Goal: Transaction & Acquisition: Purchase product/service

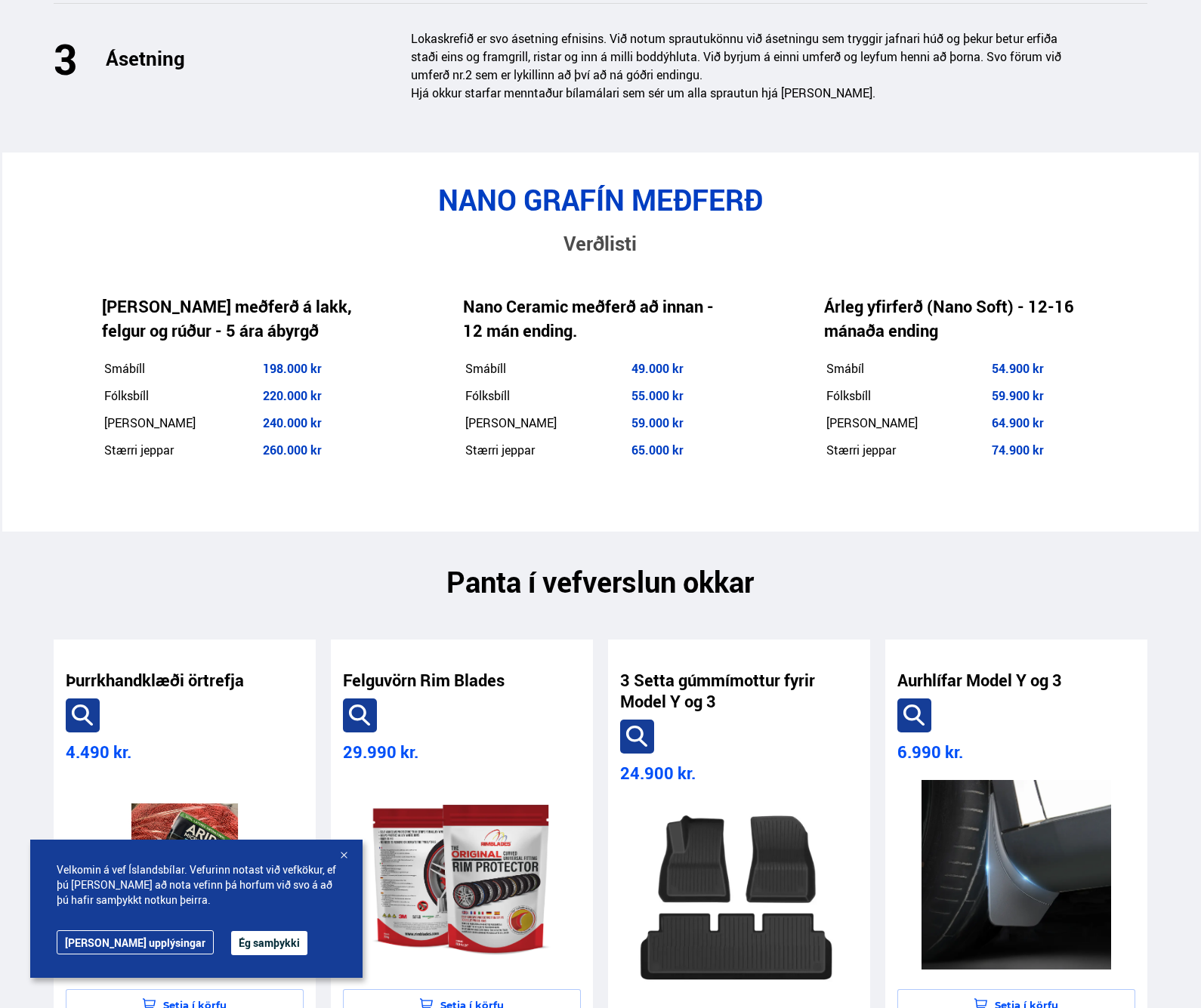
scroll to position [2413, 0]
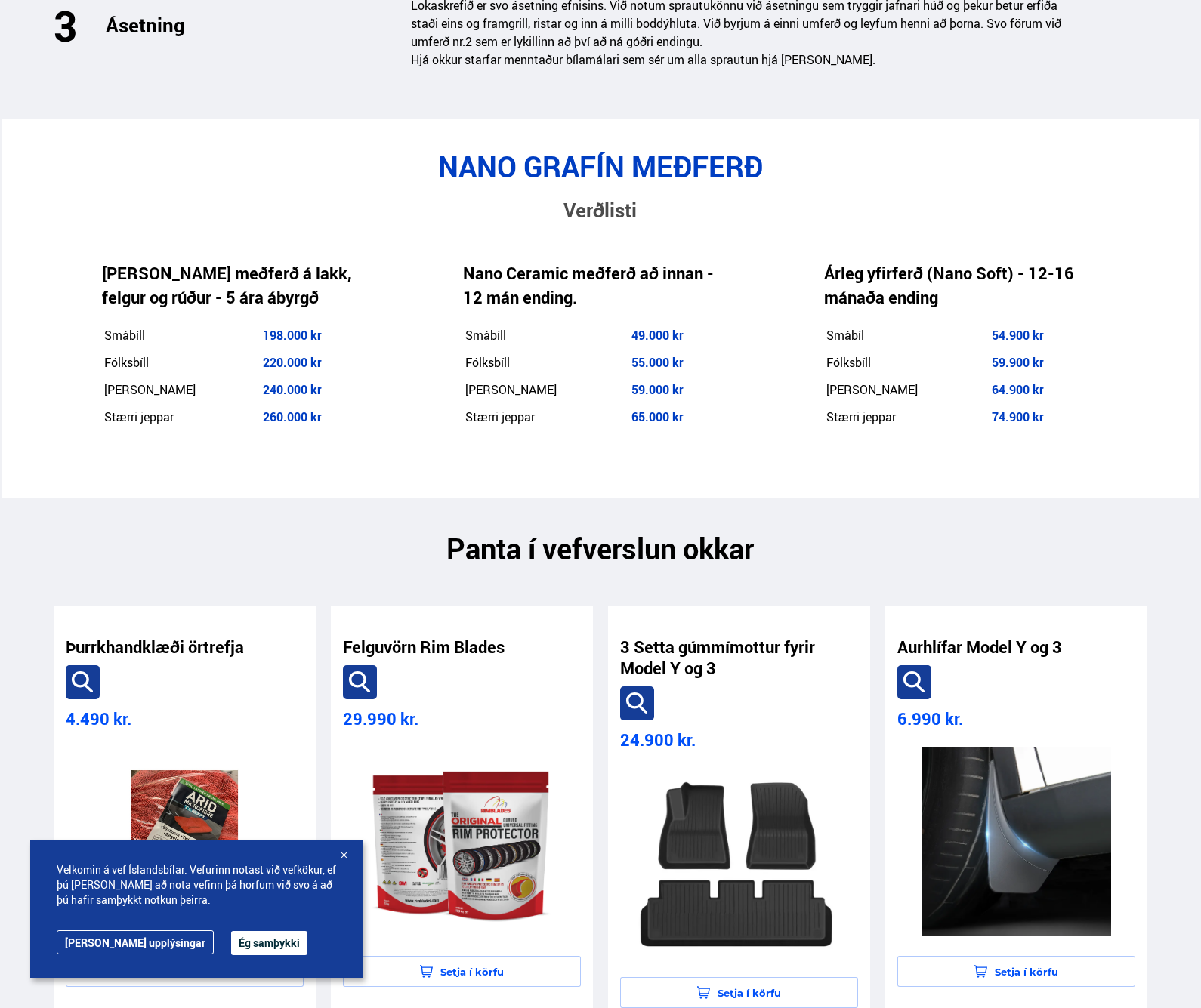
click at [232, 938] on button "Ég samþykki" at bounding box center [270, 943] width 76 height 24
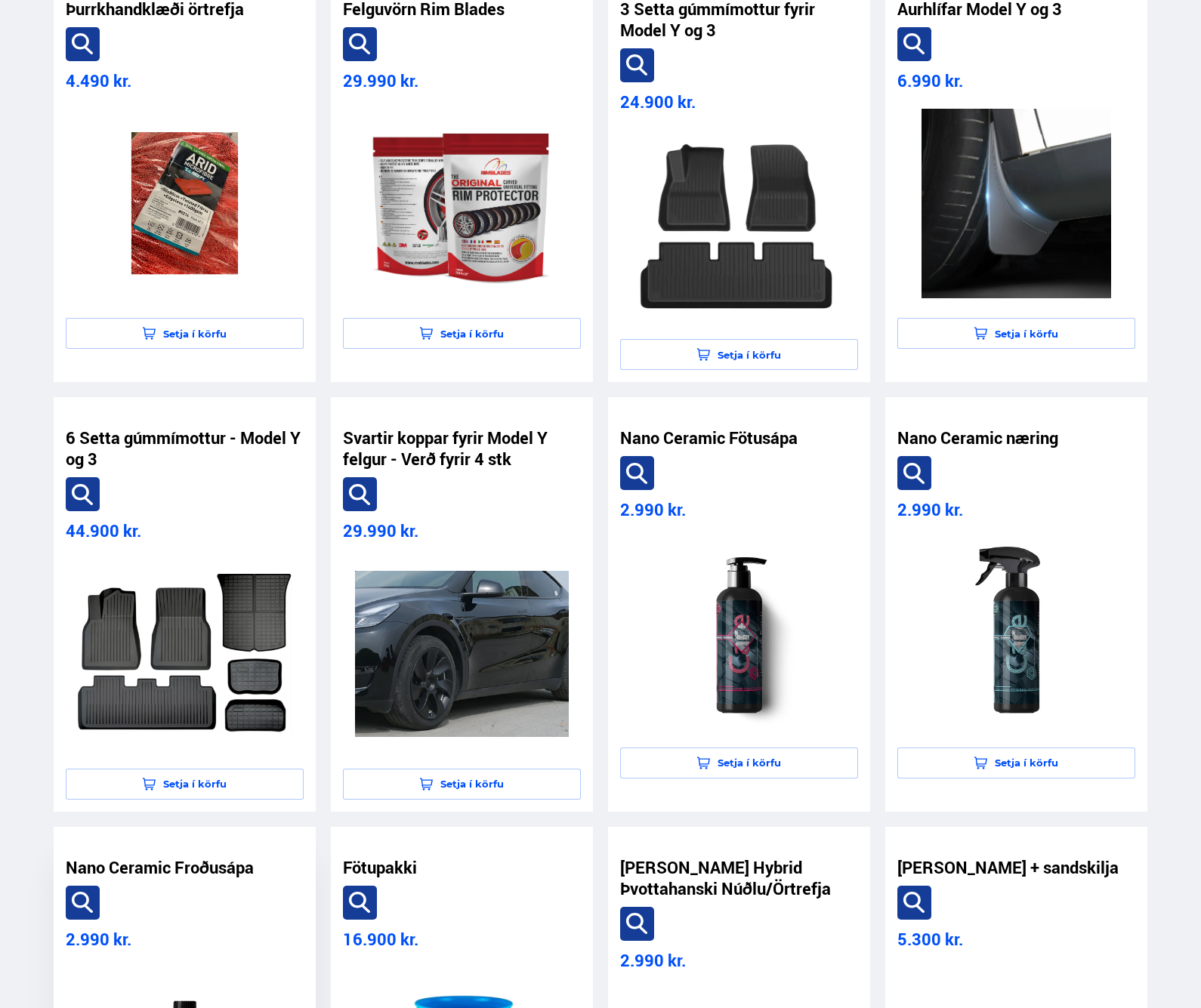
scroll to position [3102, 0]
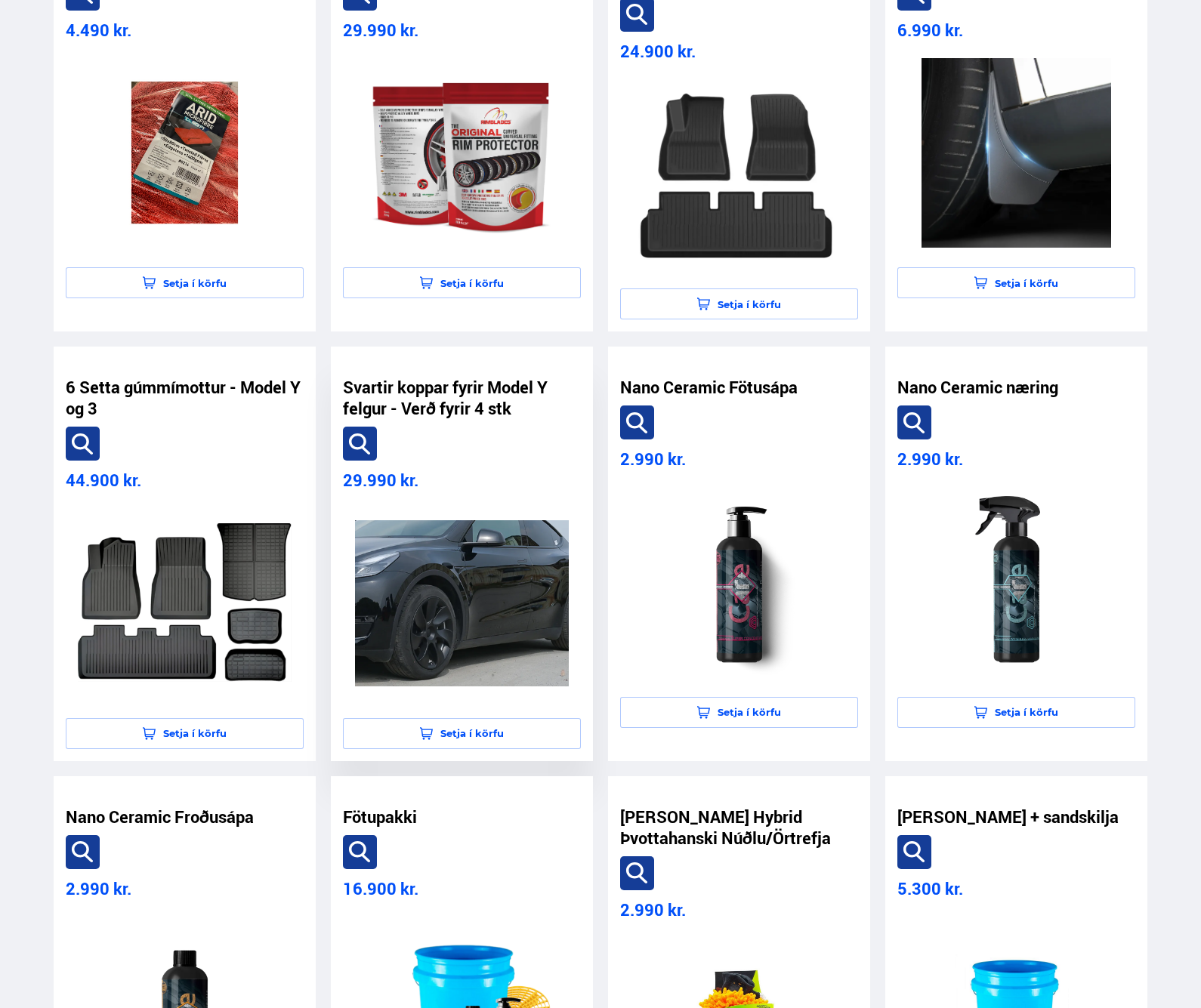
click at [486, 508] on img at bounding box center [461, 602] width 213 height 190
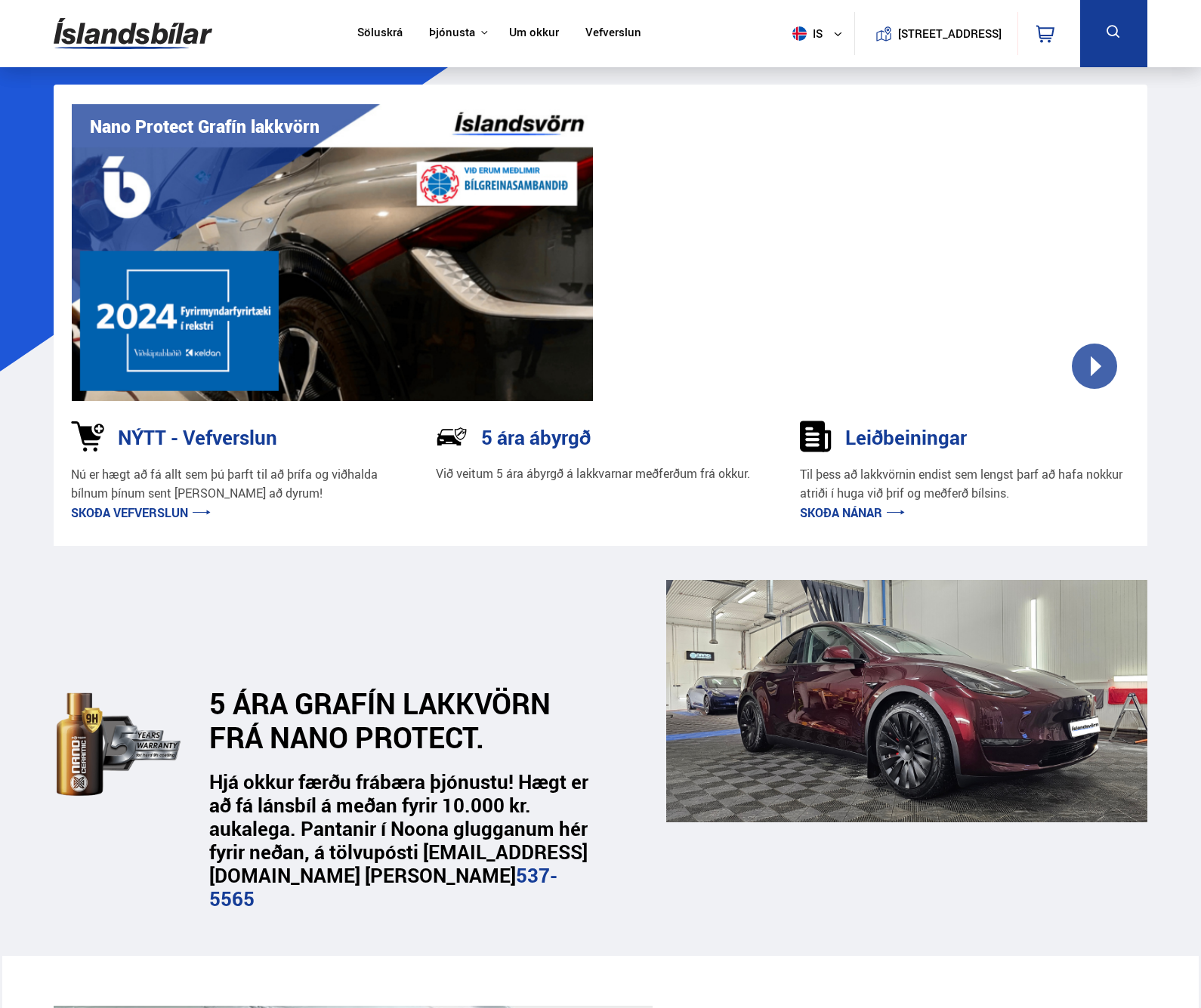
click at [1115, 36] on icon at bounding box center [1113, 32] width 19 height 19
click at [113, 34] on img at bounding box center [133, 33] width 159 height 49
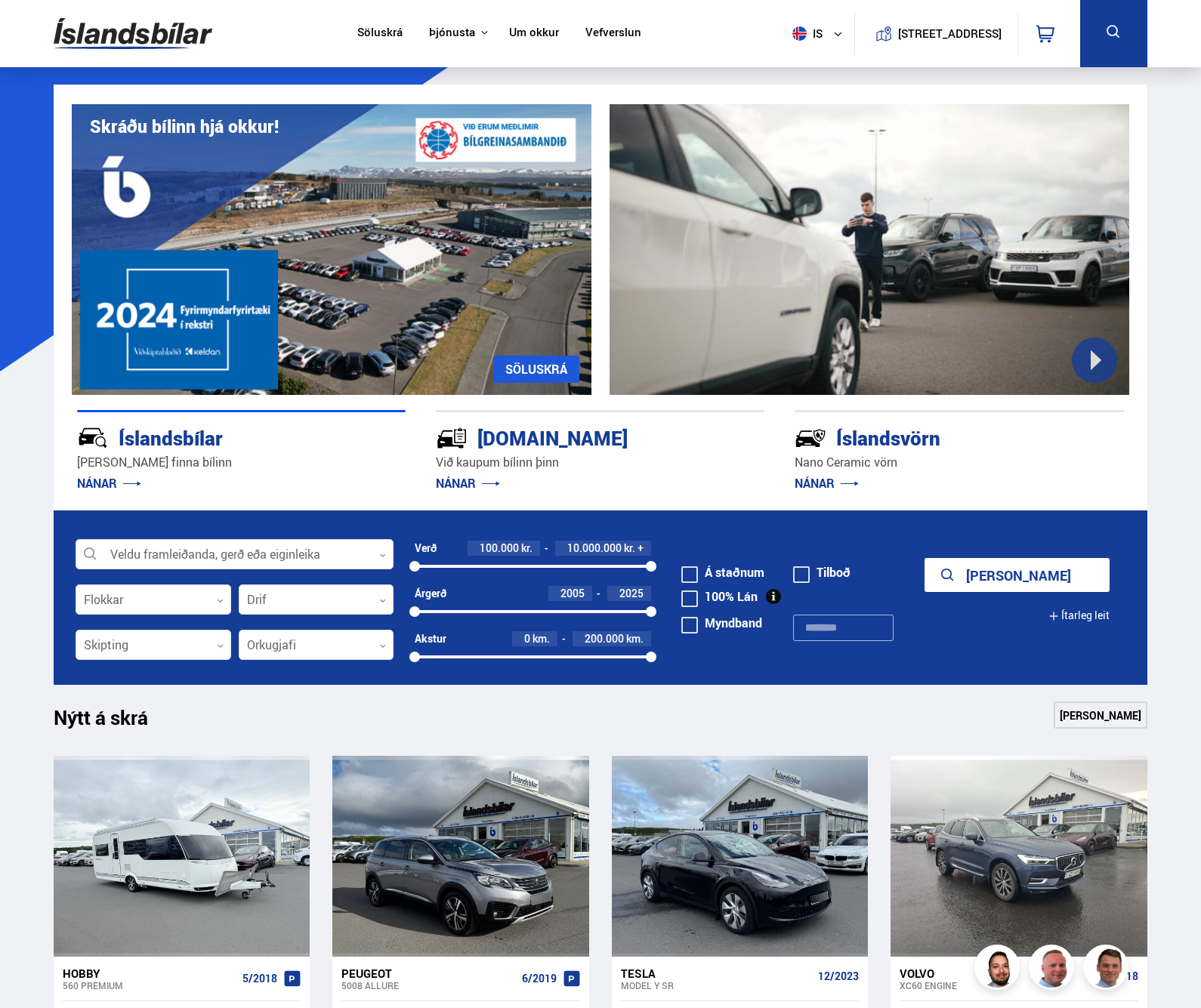
click at [591, 32] on link "Vefverslun" at bounding box center [613, 34] width 55 height 16
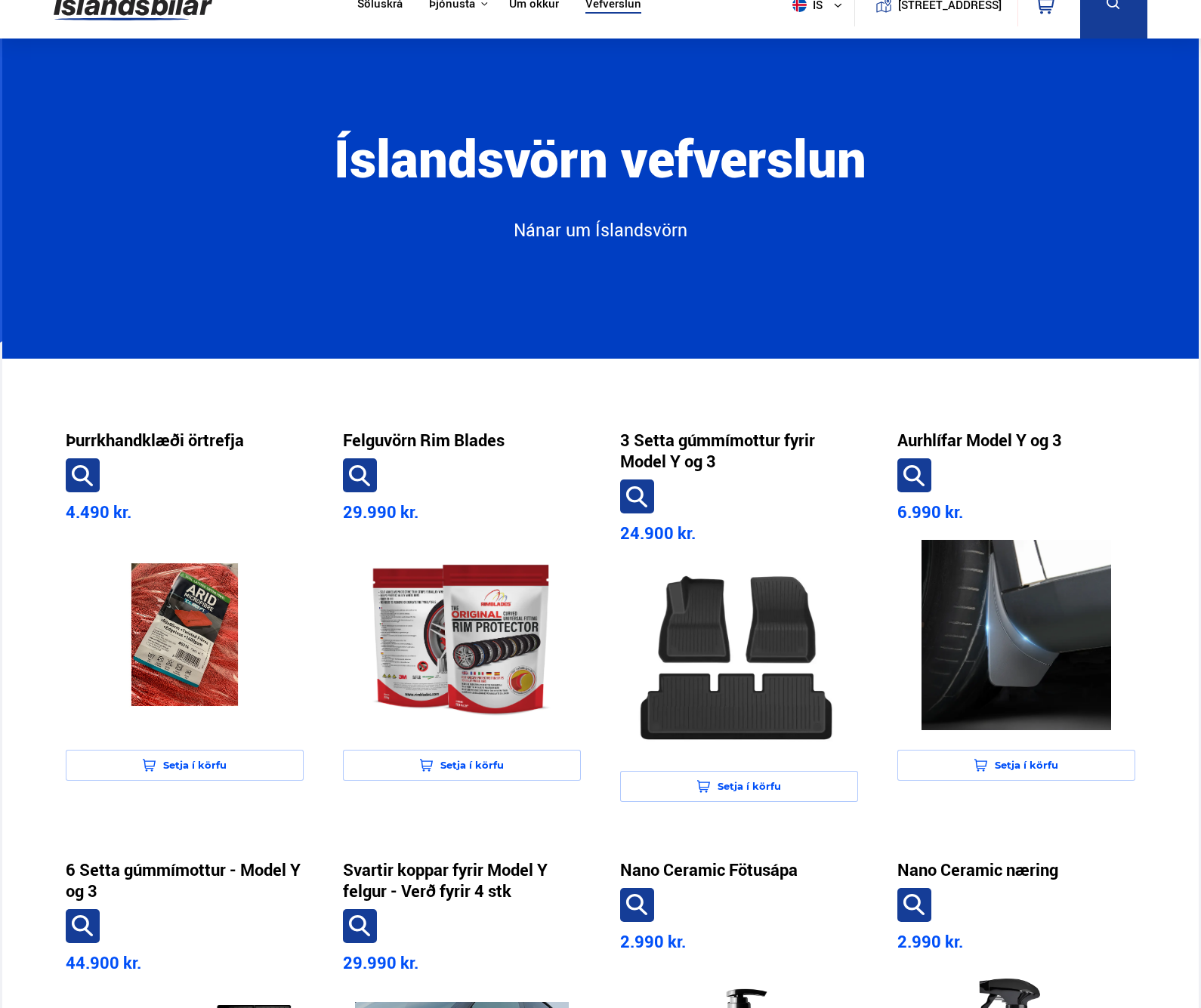
scroll to position [184, 0]
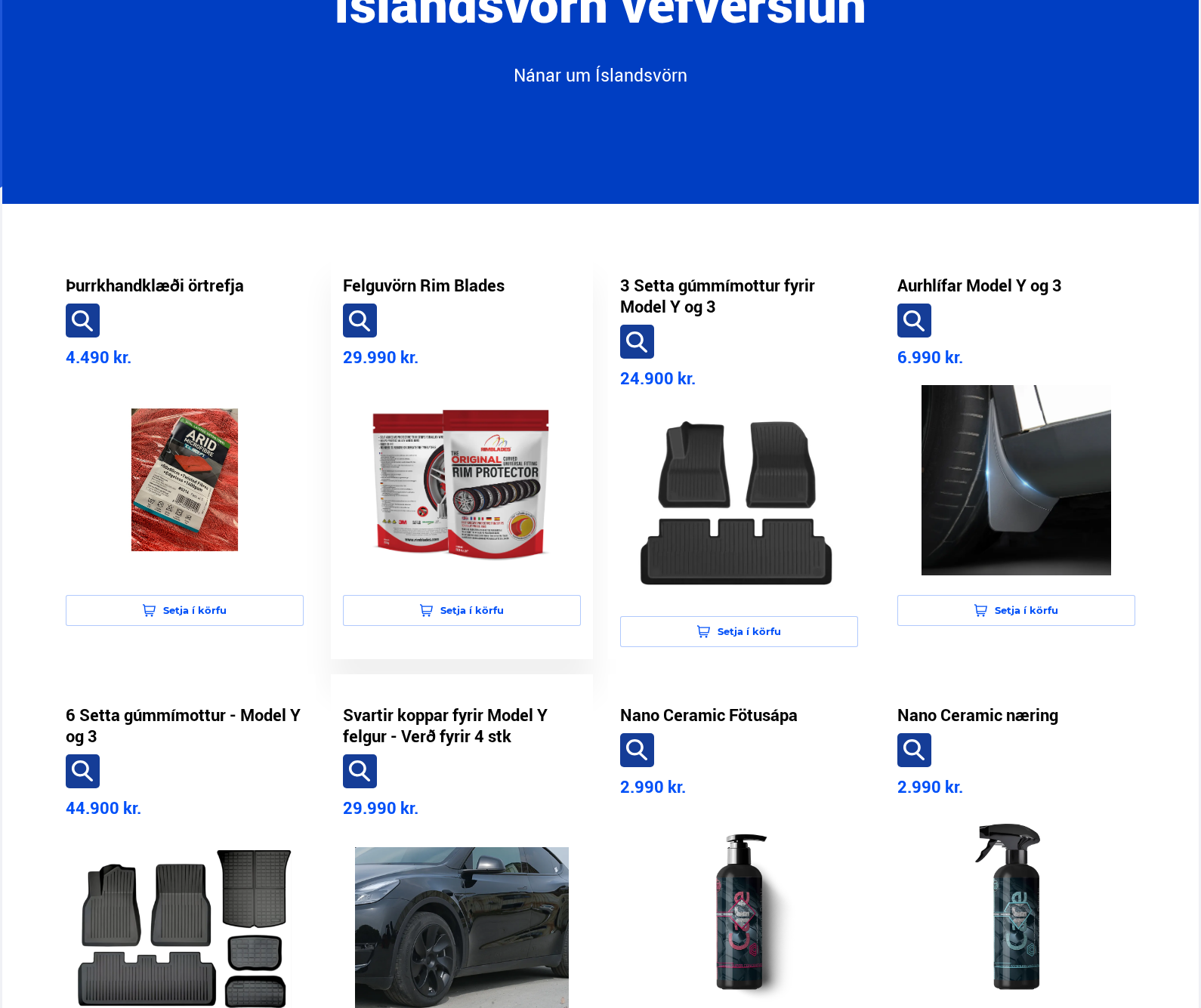
click at [470, 512] on img at bounding box center [461, 479] width 213 height 190
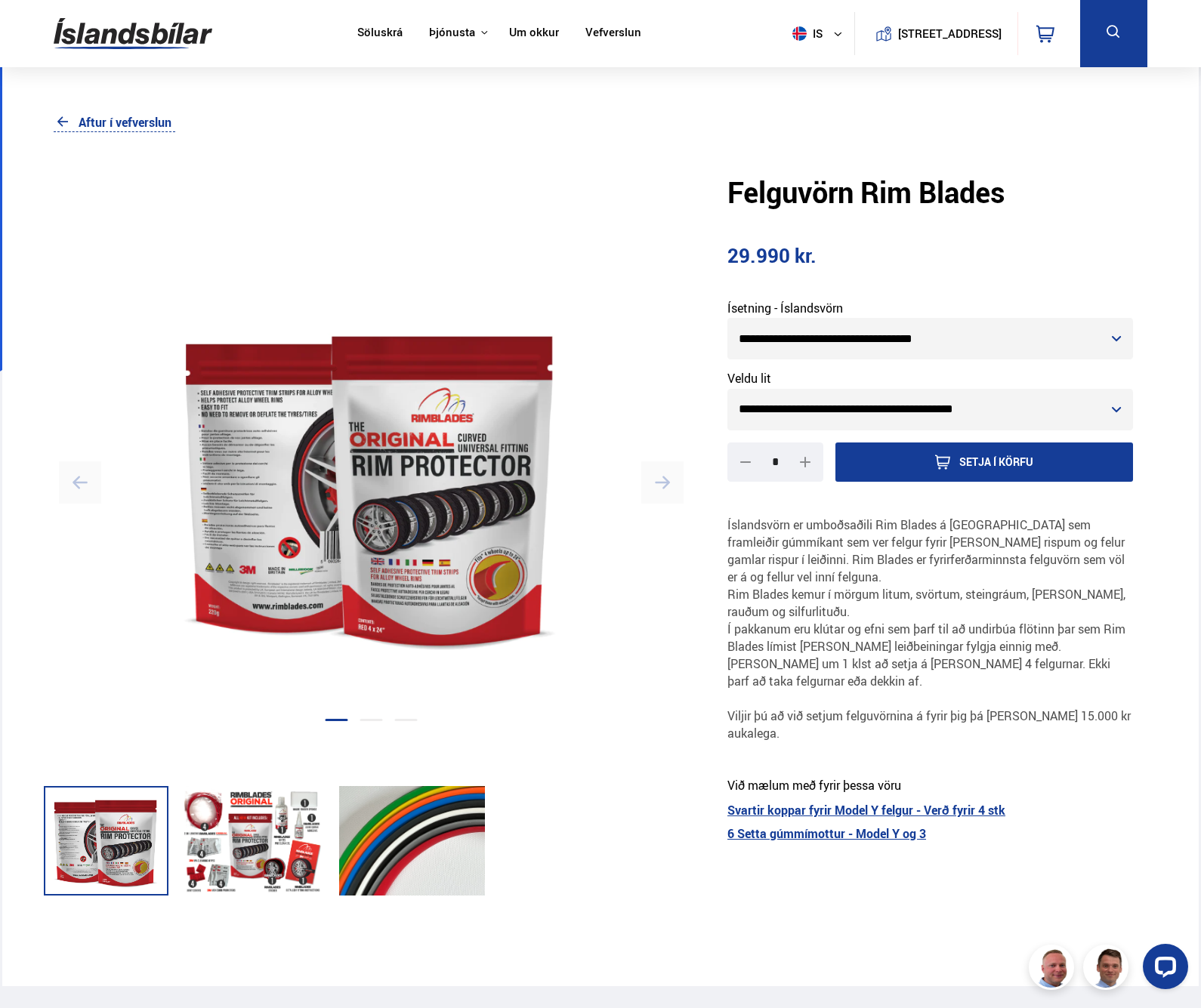
select select "**"
click at [290, 868] on div at bounding box center [254, 841] width 140 height 109
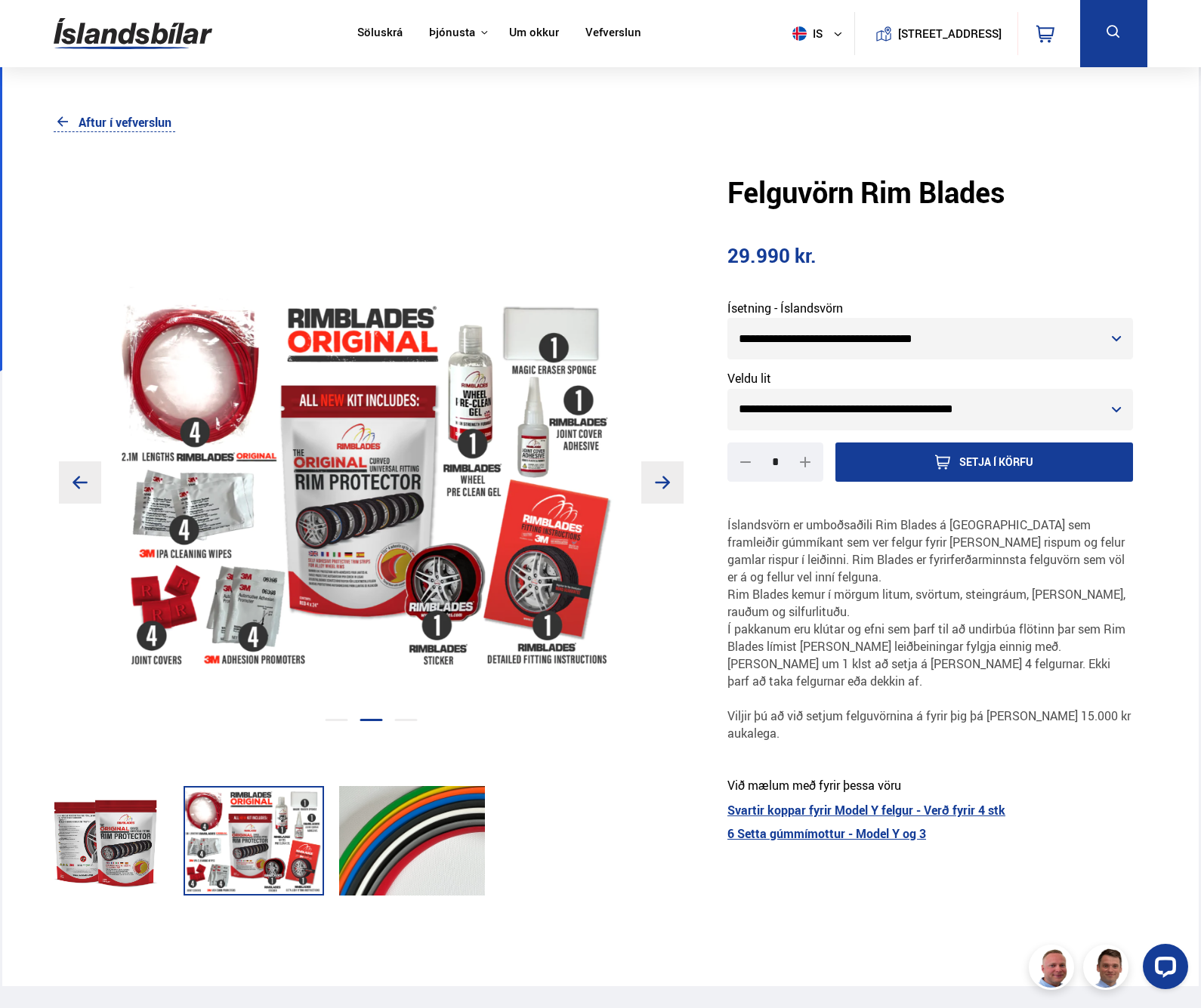
click at [441, 868] on div at bounding box center [412, 841] width 146 height 109
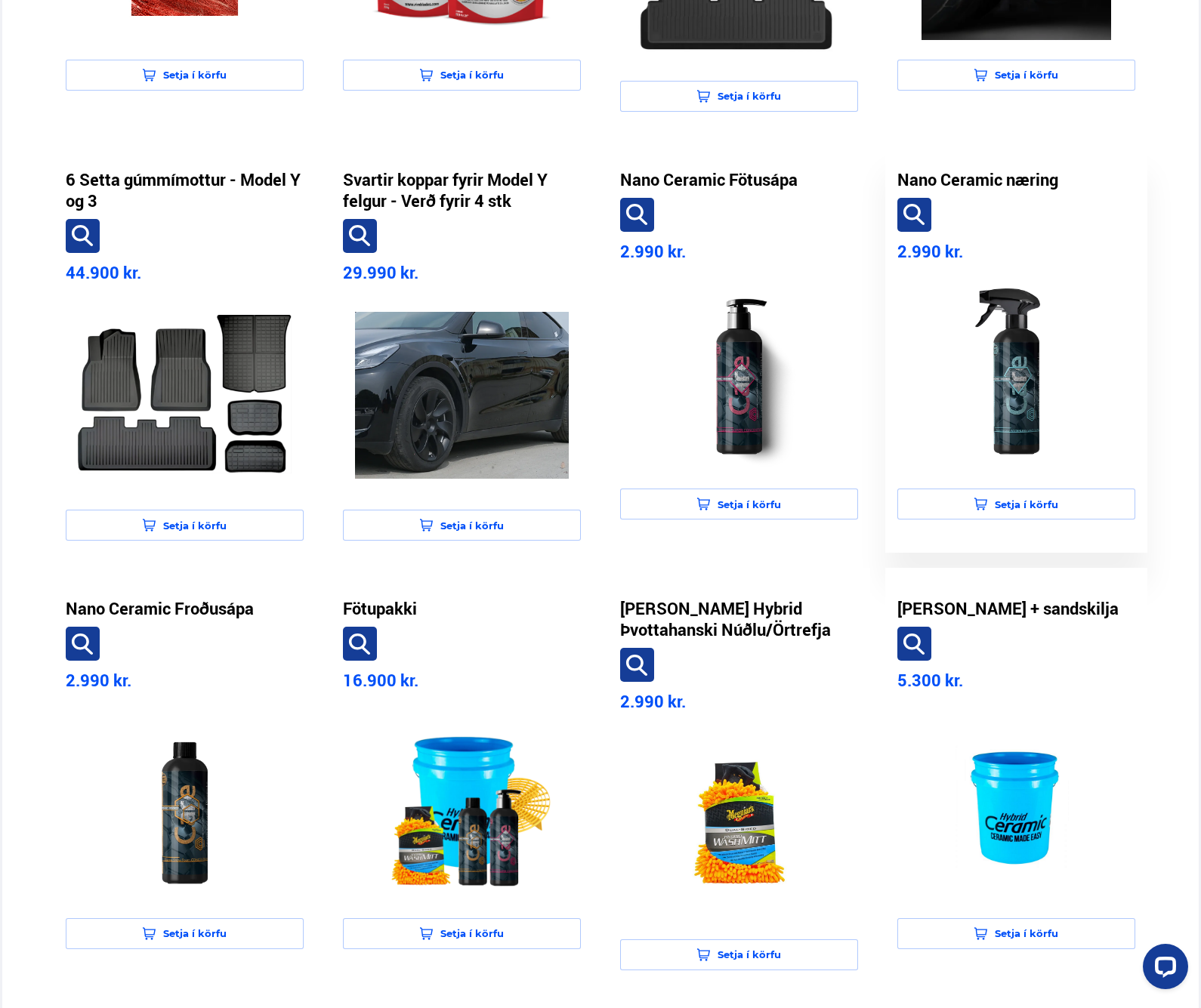
scroll to position [995, 0]
